Goal: Task Accomplishment & Management: Manage account settings

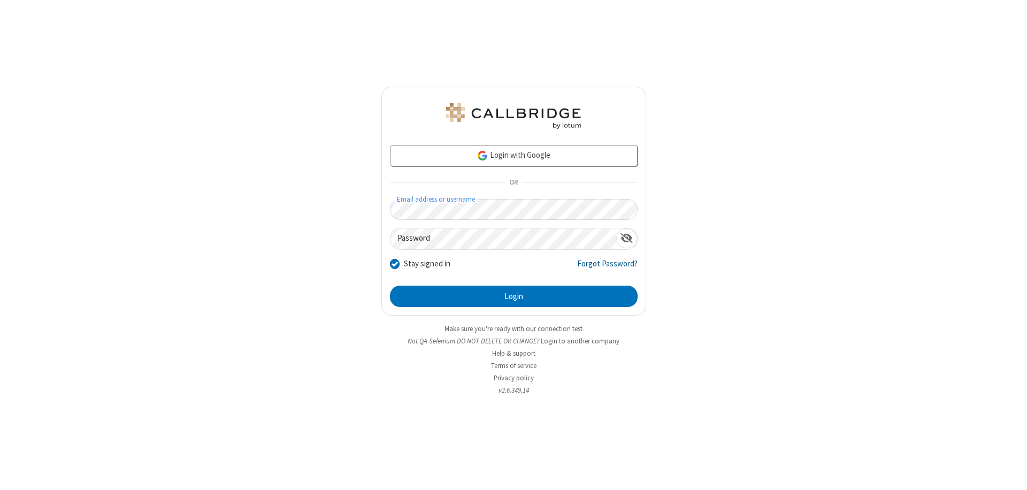
click at [608, 267] on link "Forgot Password?" at bounding box center [607, 268] width 60 height 20
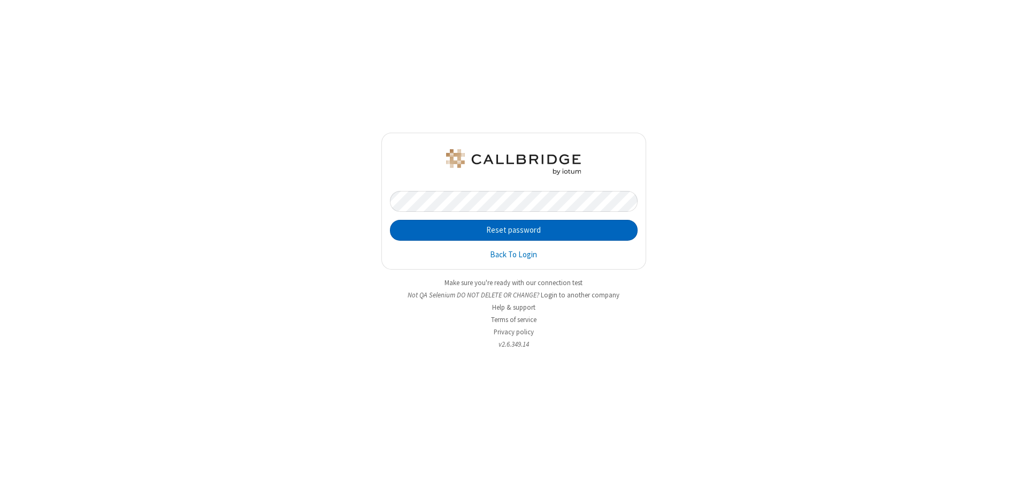
click at [514, 230] on button "Reset password" at bounding box center [514, 230] width 248 height 21
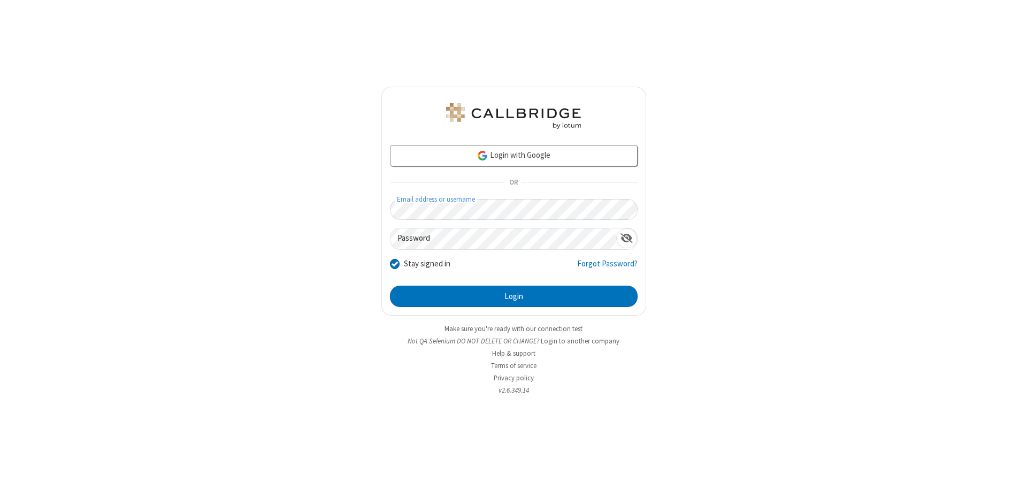
click at [394, 263] on input "Stay signed in" at bounding box center [395, 263] width 10 height 11
checkbox input "false"
click at [514, 296] on button "Login" at bounding box center [514, 296] width 248 height 21
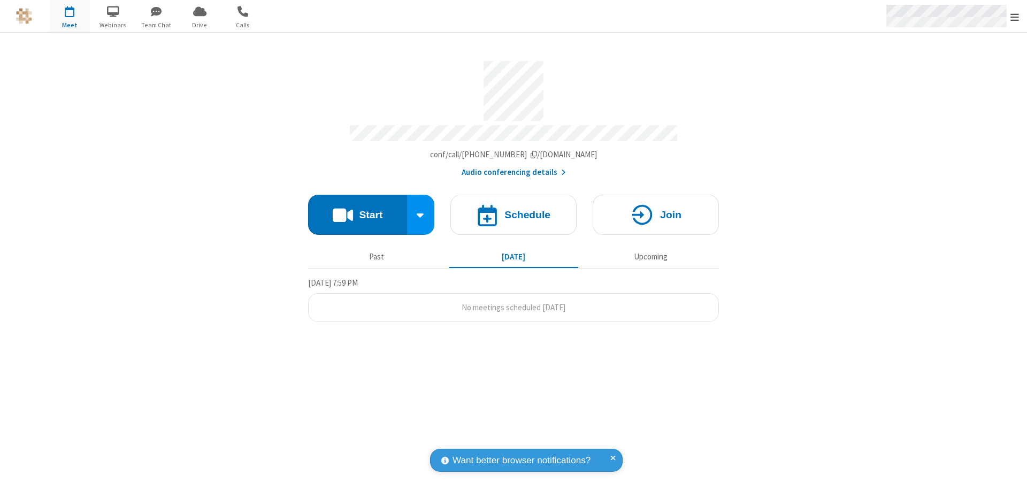
click at [1015, 16] on span "Open menu" at bounding box center [1015, 17] width 9 height 11
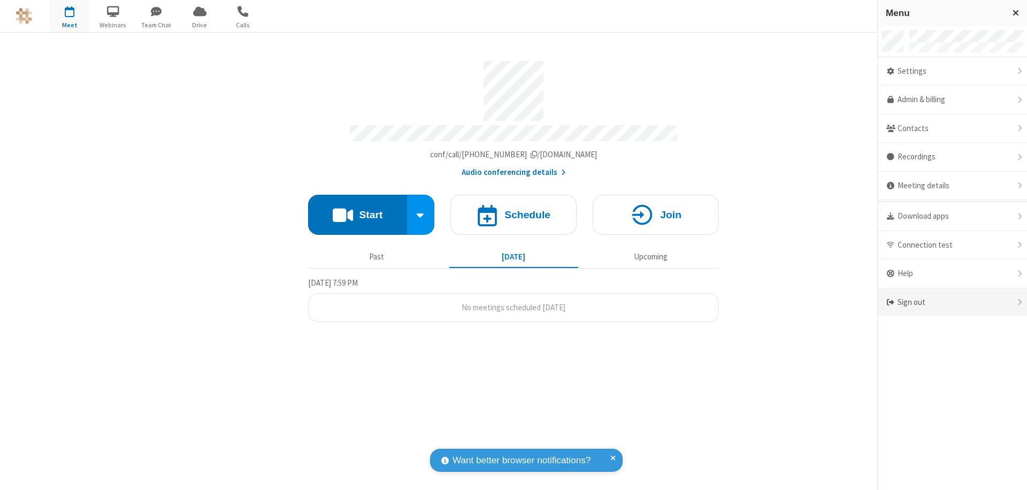
click at [952, 302] on div "Sign out" at bounding box center [952, 302] width 149 height 28
